Goal: Task Accomplishment & Management: Complete application form

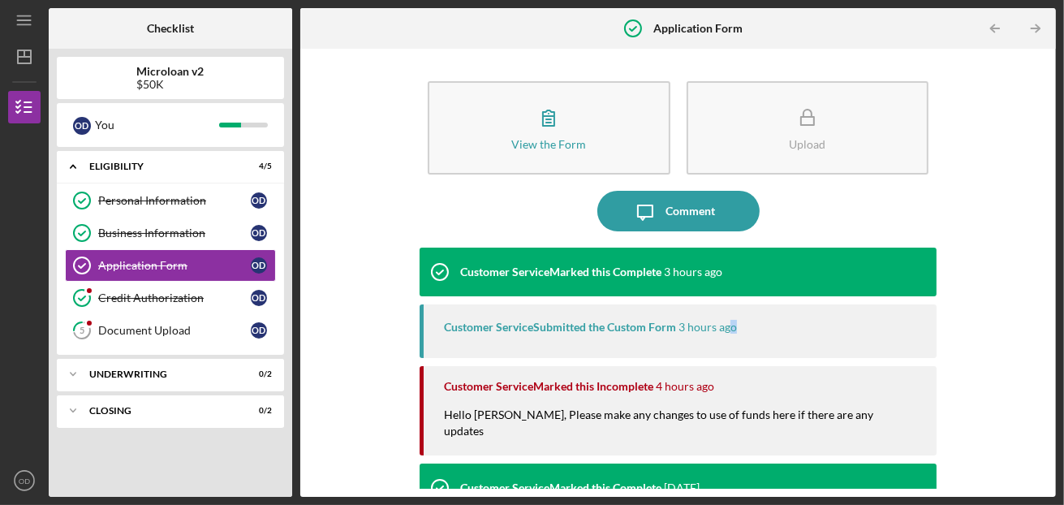
drag, startPoint x: 732, startPoint y: 329, endPoint x: 882, endPoint y: 302, distance: 152.6
click at [882, 302] on div "Customer Service Marked this Complete 3 hours ago Customer Service Submitted th…" at bounding box center [679, 359] width 518 height 225
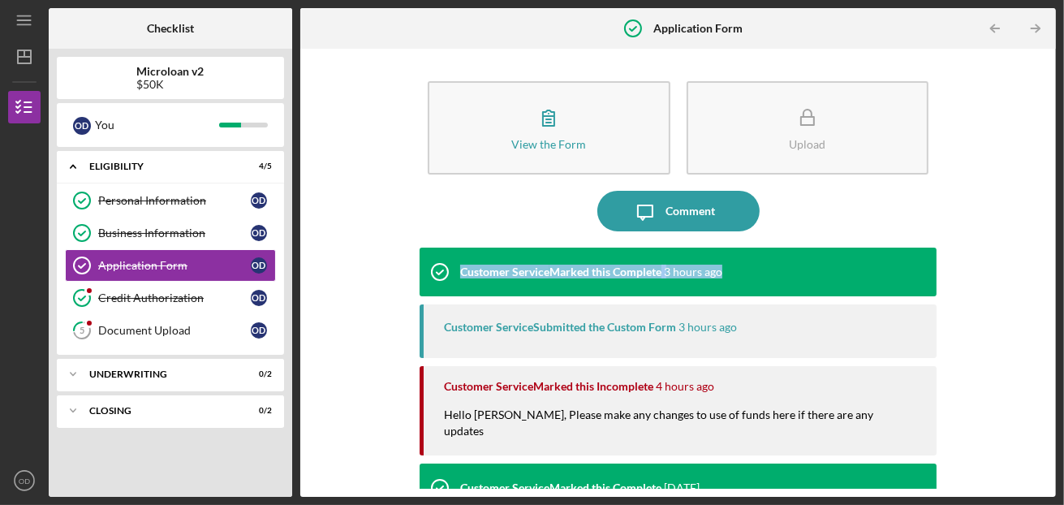
drag, startPoint x: 1048, startPoint y: 223, endPoint x: 1043, endPoint y: 273, distance: 50.5
click at [1043, 273] on div "View the Form Form Upload Icon/Message Comment Customer Service Marked this Com…" at bounding box center [677, 273] width 755 height 448
click at [803, 273] on div "Customer Service Marked this Complete 3 hours ago" at bounding box center [679, 271] width 518 height 49
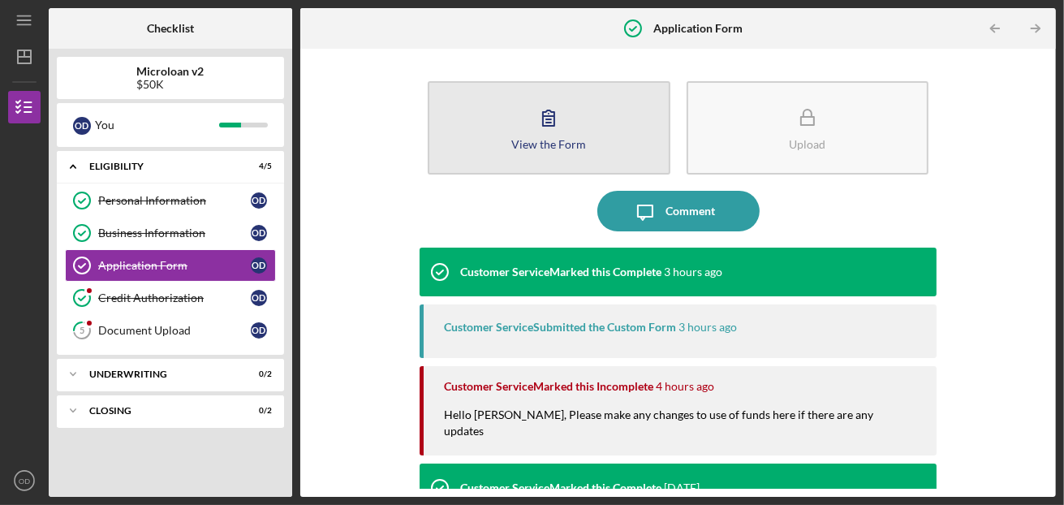
click at [554, 136] on icon "button" at bounding box center [548, 117] width 41 height 41
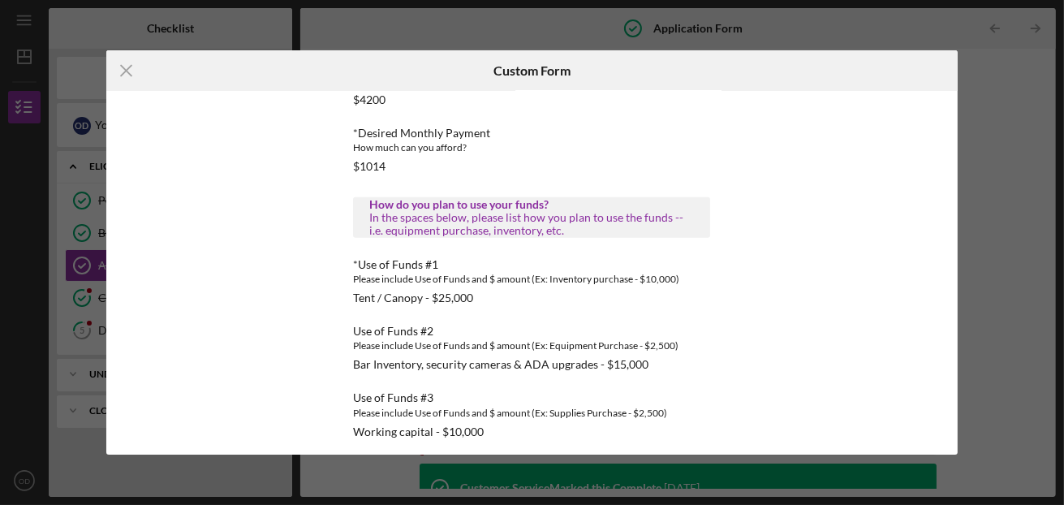
scroll to position [1094, 0]
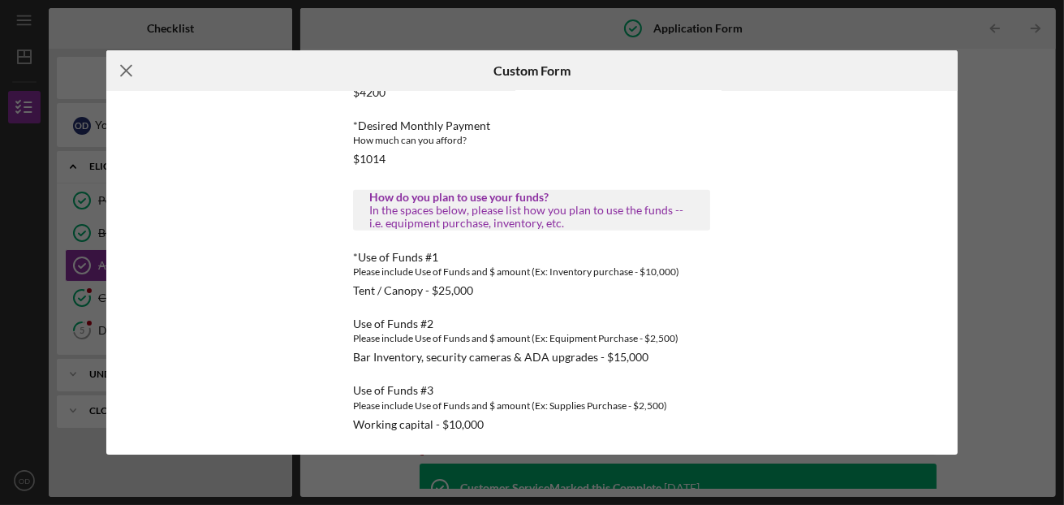
click at [127, 71] on line at bounding box center [126, 71] width 11 height 11
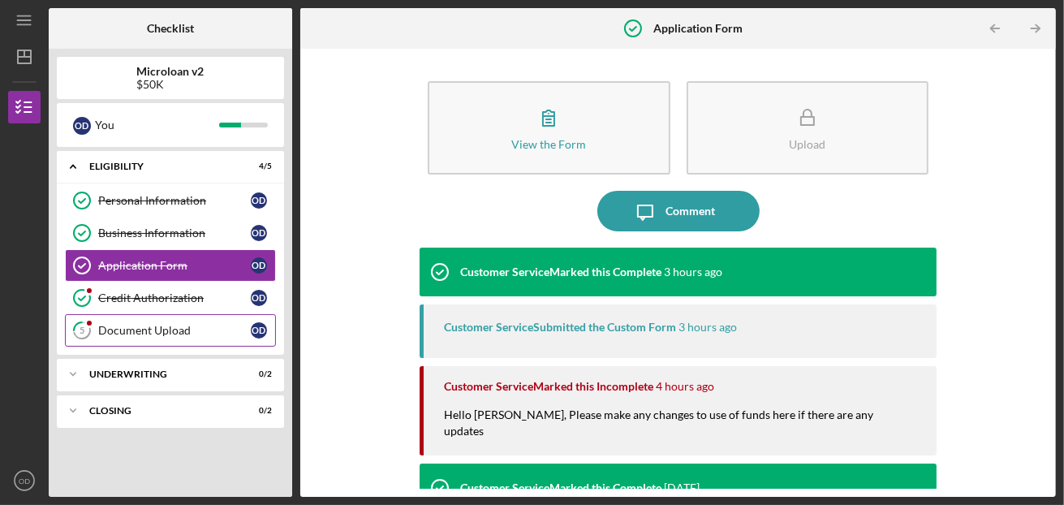
click at [159, 327] on div "Document Upload" at bounding box center [174, 330] width 153 height 13
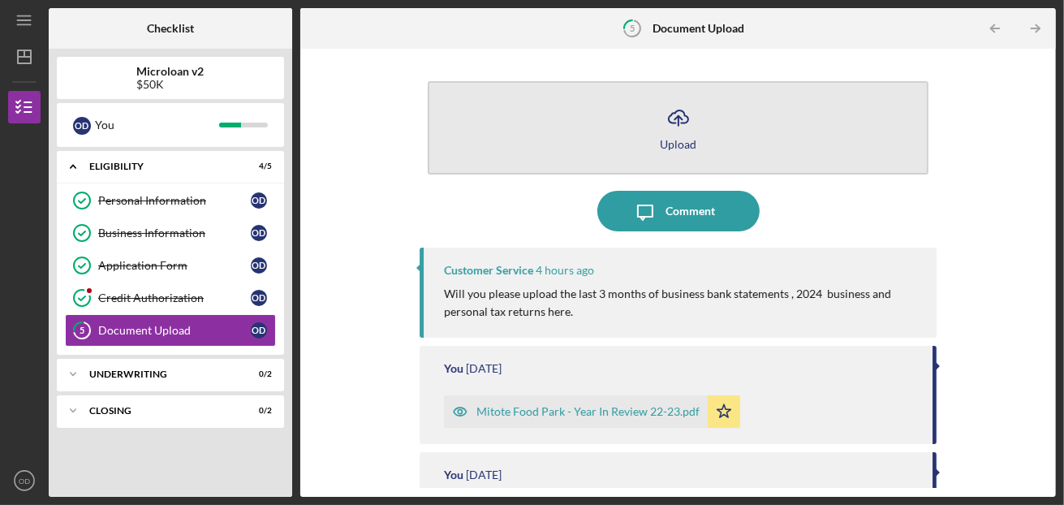
click at [660, 131] on icon "Icon/Upload" at bounding box center [678, 117] width 41 height 41
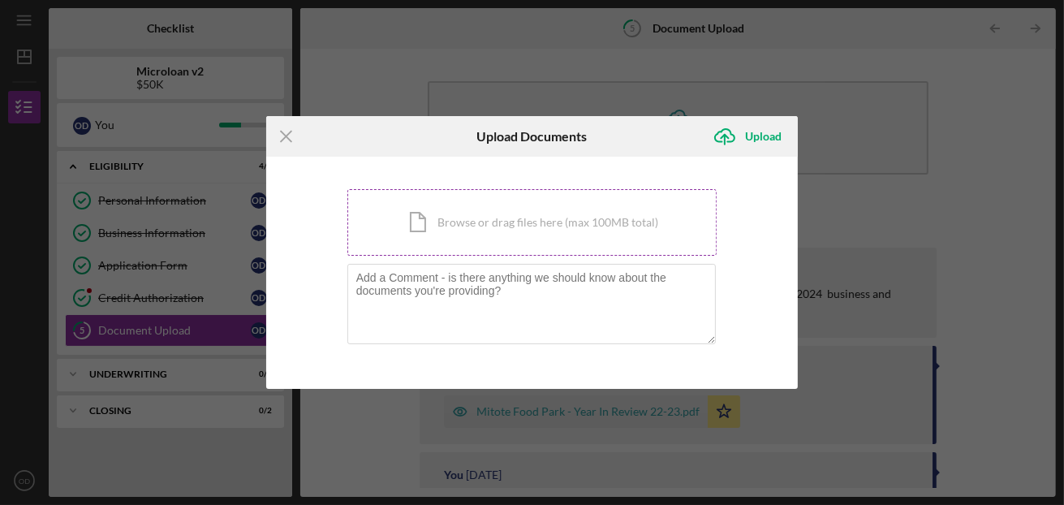
click at [451, 226] on div "Icon/Document Browse or drag files here (max 100MB total) Tap to choose files o…" at bounding box center [532, 222] width 370 height 67
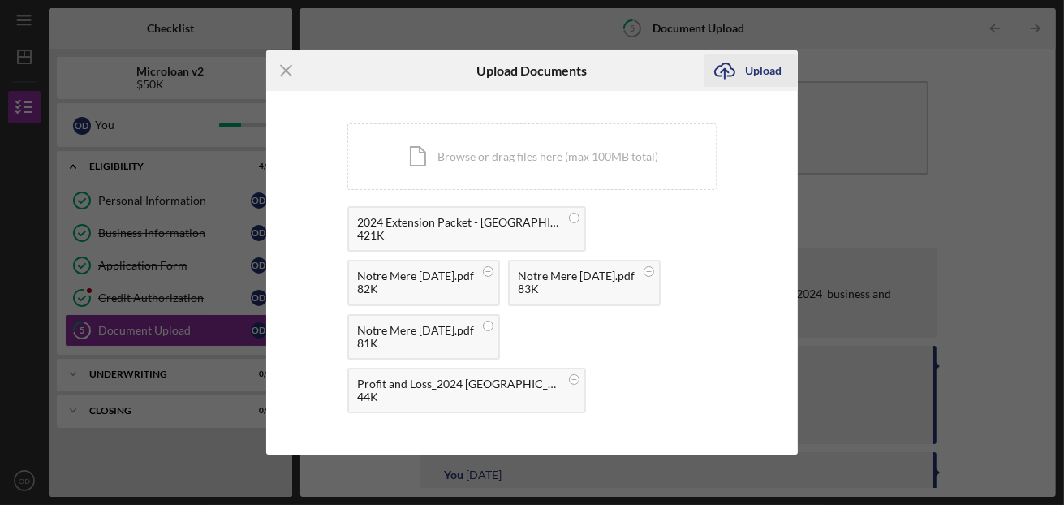
click at [770, 67] on div "Upload" at bounding box center [763, 70] width 37 height 32
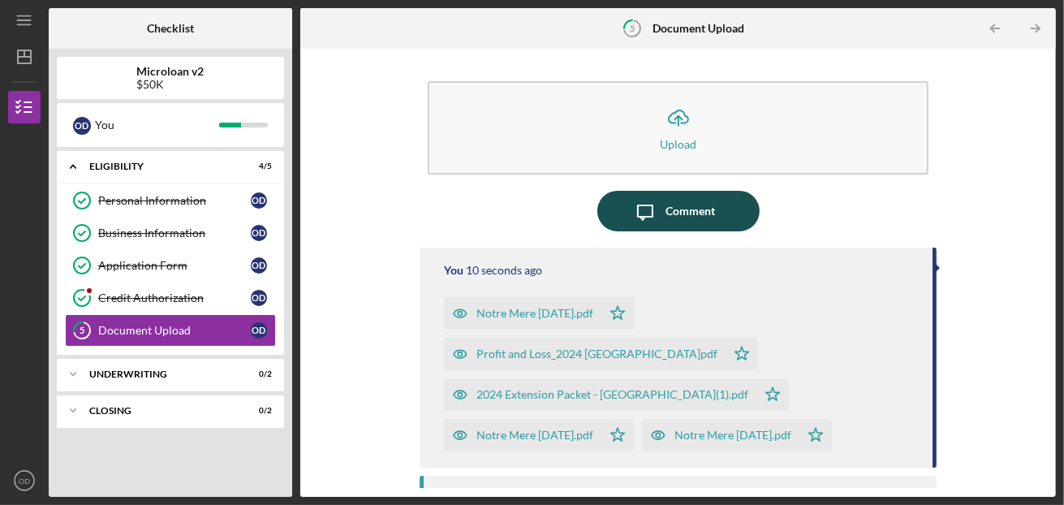
click at [684, 204] on div "Comment" at bounding box center [689, 211] width 49 height 41
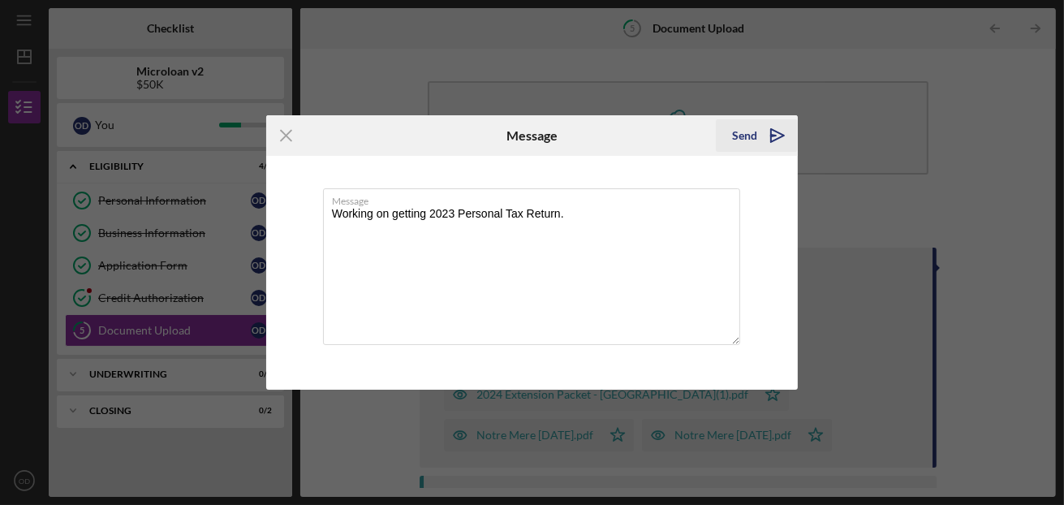
type textarea "Working on getting 2023 Personal Tax Return."
click at [775, 130] on icon "Icon/icon-invite-send" at bounding box center [777, 135] width 41 height 41
